Goal: Find specific page/section: Find specific page/section

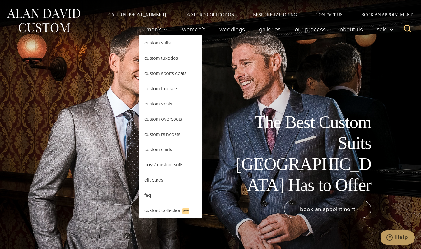
click at [164, 41] on link "Custom Suits" at bounding box center [170, 42] width 62 height 15
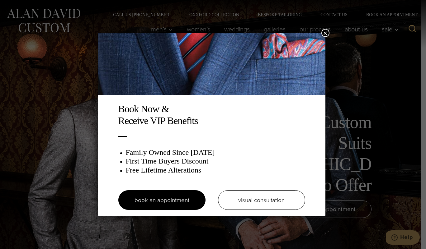
click at [326, 32] on button "×" at bounding box center [325, 33] width 8 height 8
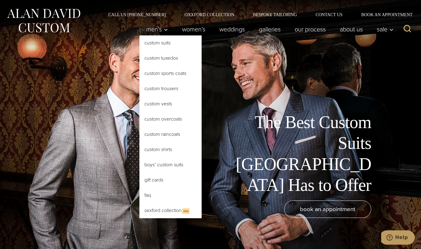
click at [163, 43] on link "Custom Suits" at bounding box center [170, 42] width 62 height 15
click at [144, 43] on link "Custom Suits" at bounding box center [170, 42] width 62 height 15
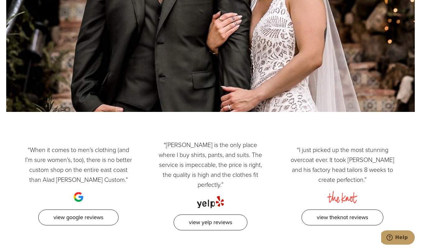
scroll to position [3029, 0]
